Goal: Task Accomplishment & Management: Manage account settings

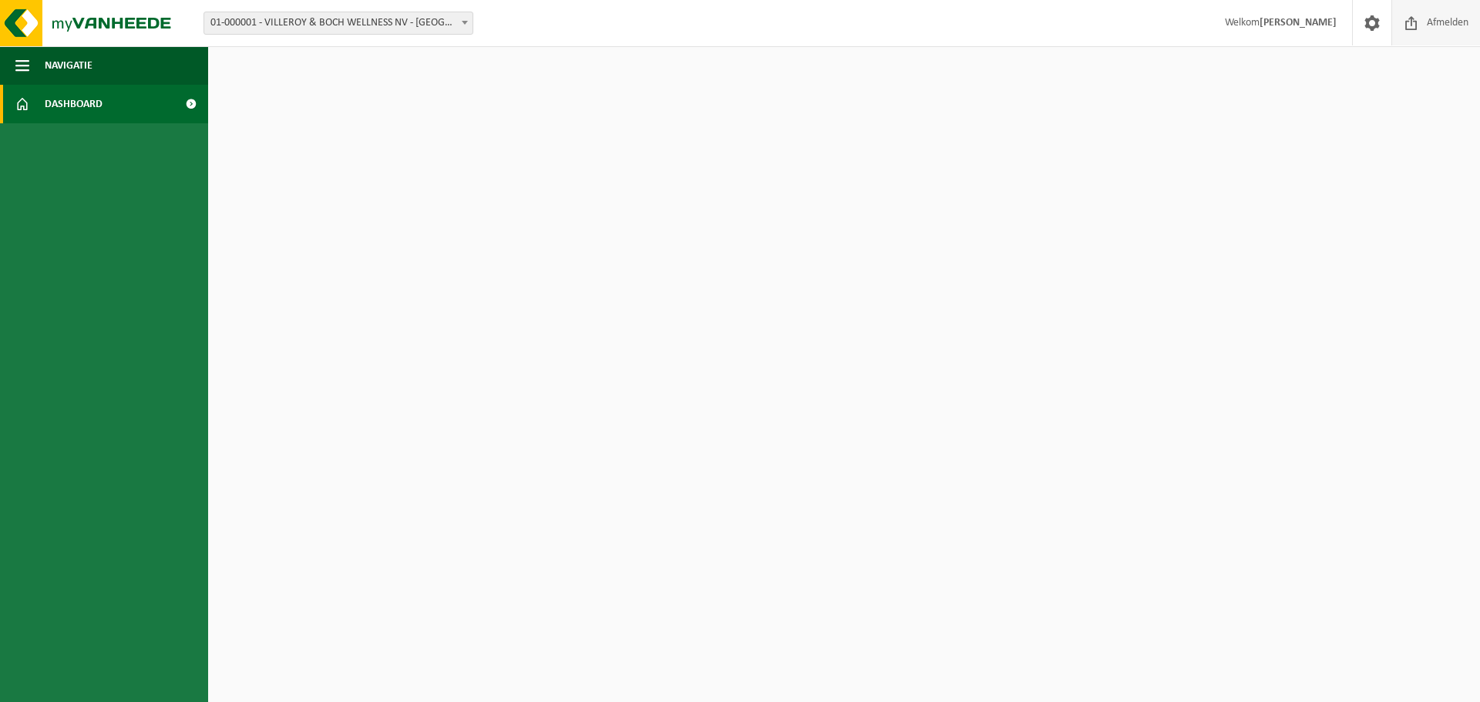
click at [1434, 26] on span "Afmelden" at bounding box center [1447, 22] width 49 height 45
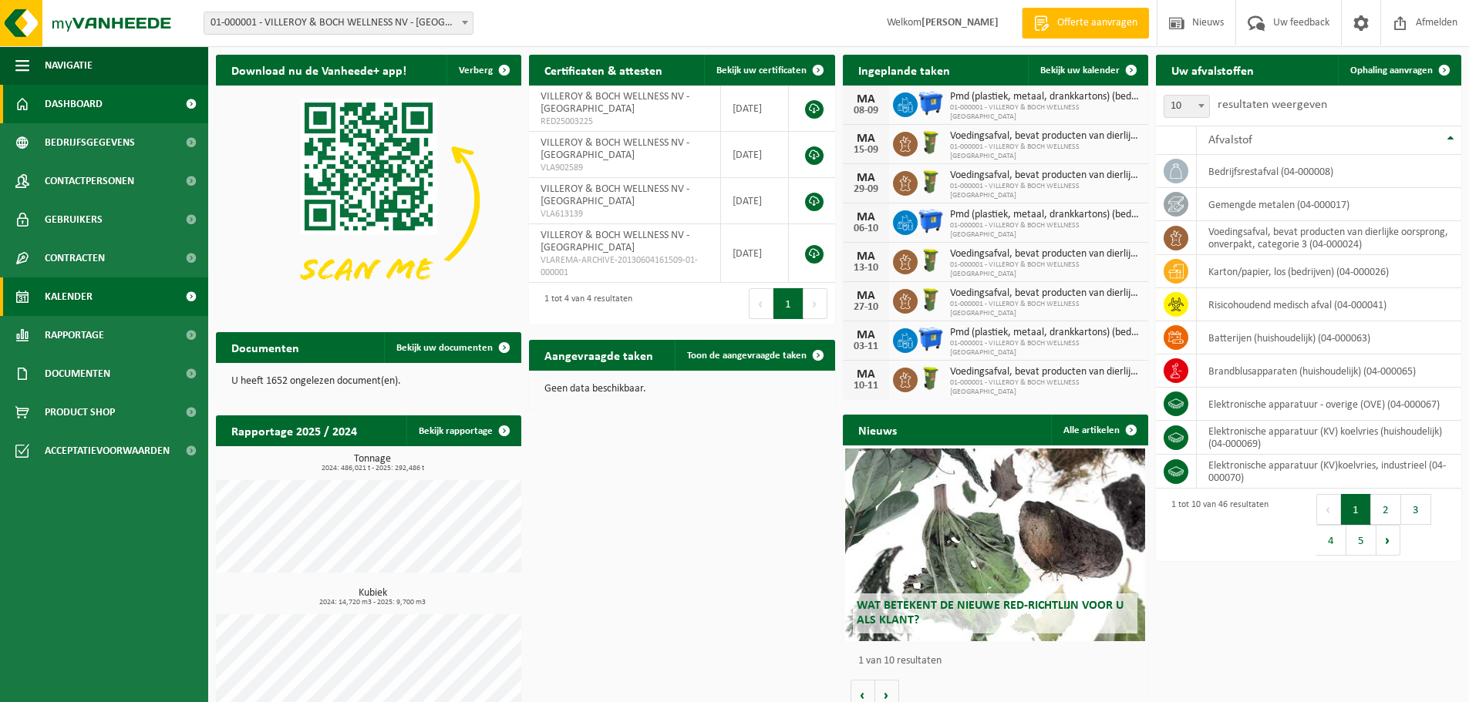
click at [77, 296] on span "Kalender" at bounding box center [69, 297] width 48 height 39
